Goal: Information Seeking & Learning: Check status

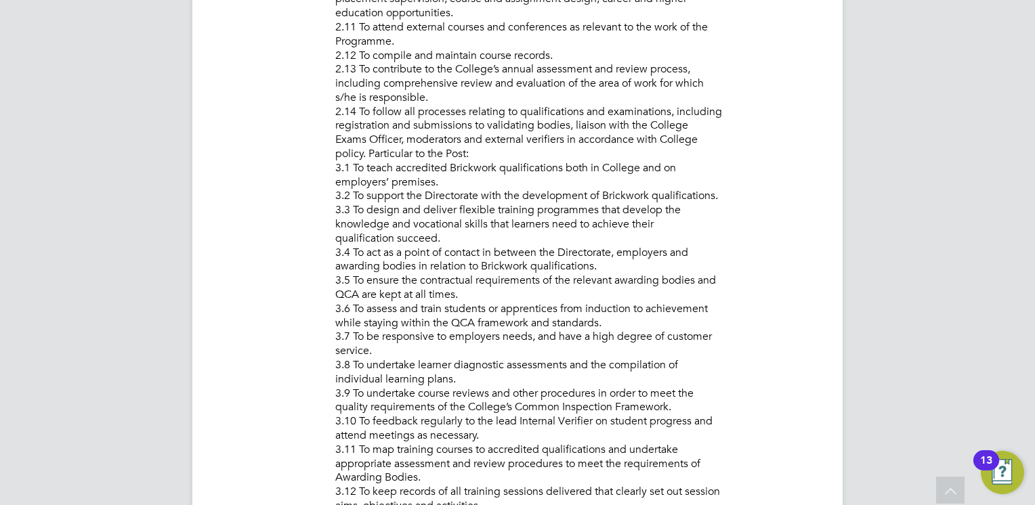
click at [432, 215] on p "PURPOSE OF JOB: • To teach and assess learning on a range of courses, which inc…" at bounding box center [575, 153] width 480 height 1451
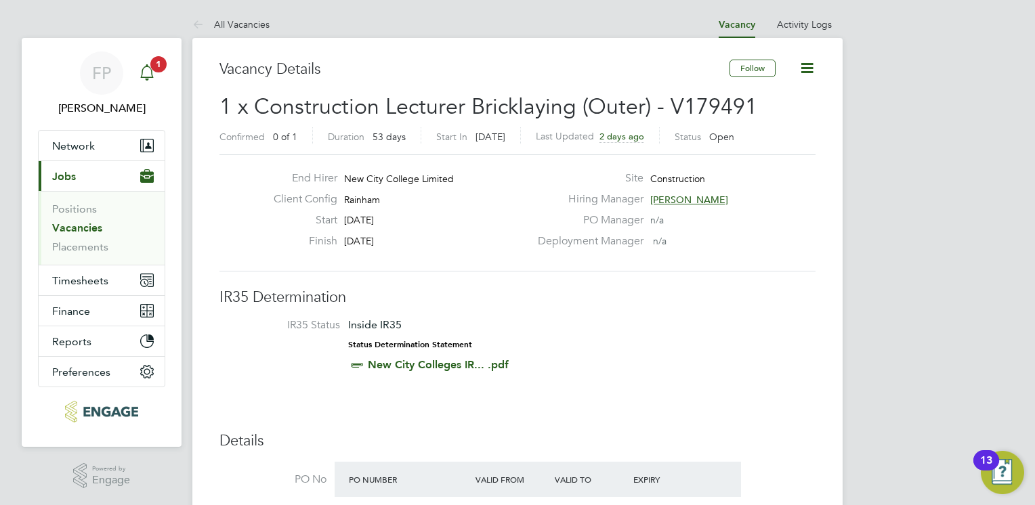
click at [136, 66] on div "Main navigation" at bounding box center [146, 73] width 27 height 27
click at [151, 77] on icon "Main navigation" at bounding box center [146, 71] width 13 height 14
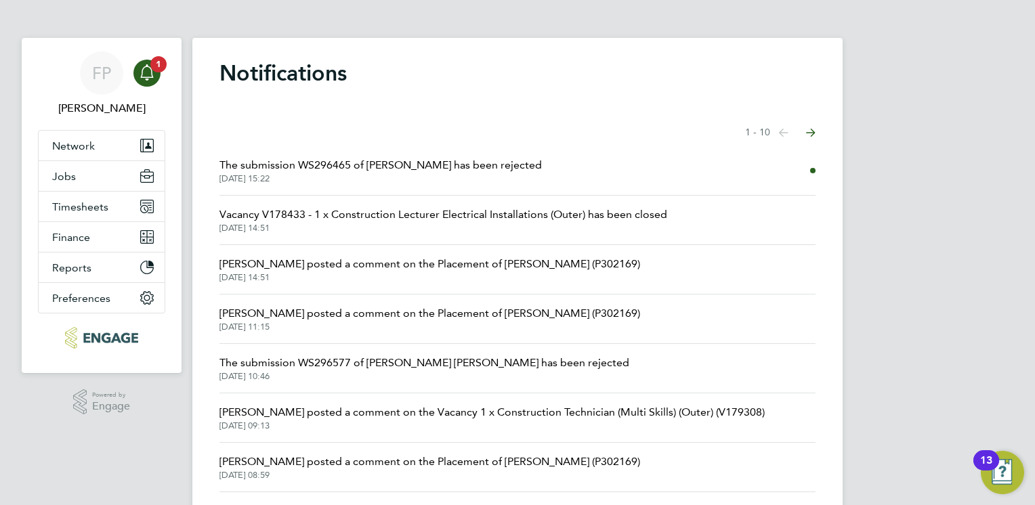
click at [304, 169] on span "The submission WS296465 of [PERSON_NAME] has been rejected" at bounding box center [381, 165] width 323 height 16
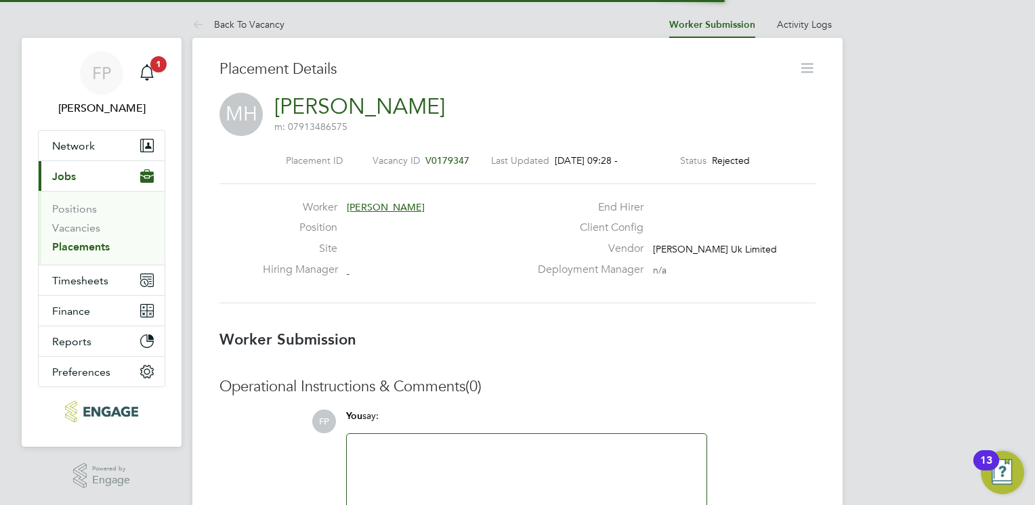
scroll to position [22, 268]
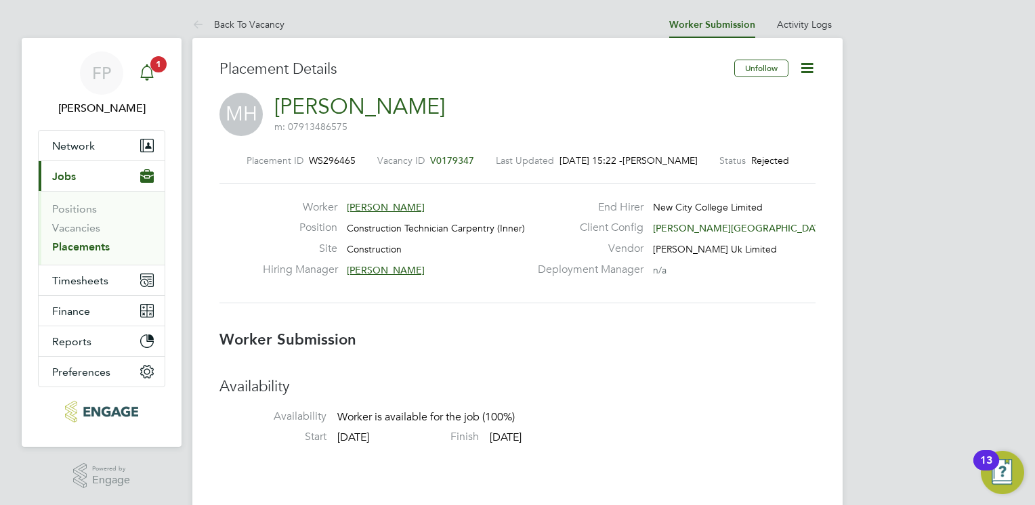
click at [162, 70] on span "1" at bounding box center [158, 64] width 16 height 16
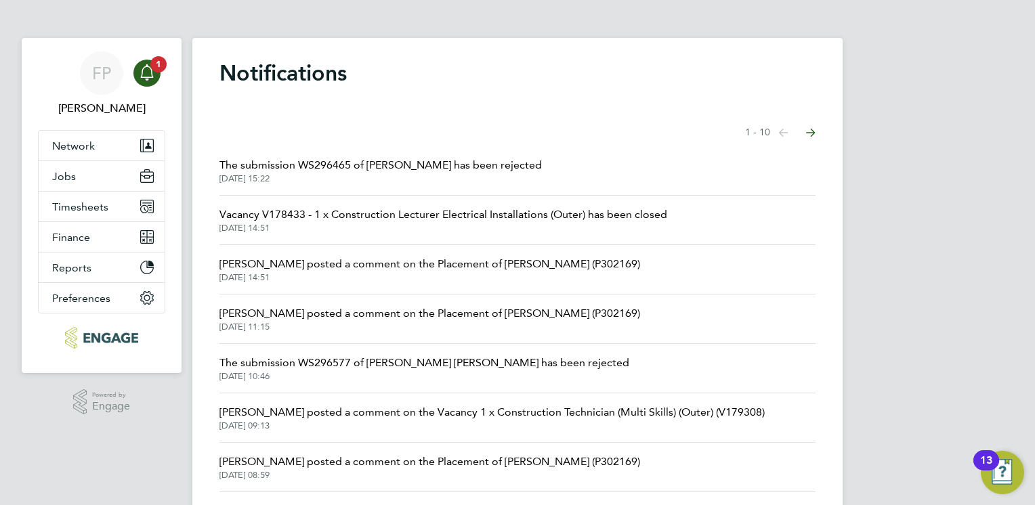
click at [375, 258] on span "[PERSON_NAME] posted a comment on the Placement of [PERSON_NAME] (P302169)" at bounding box center [430, 264] width 421 height 16
